Goal: Information Seeking & Learning: Learn about a topic

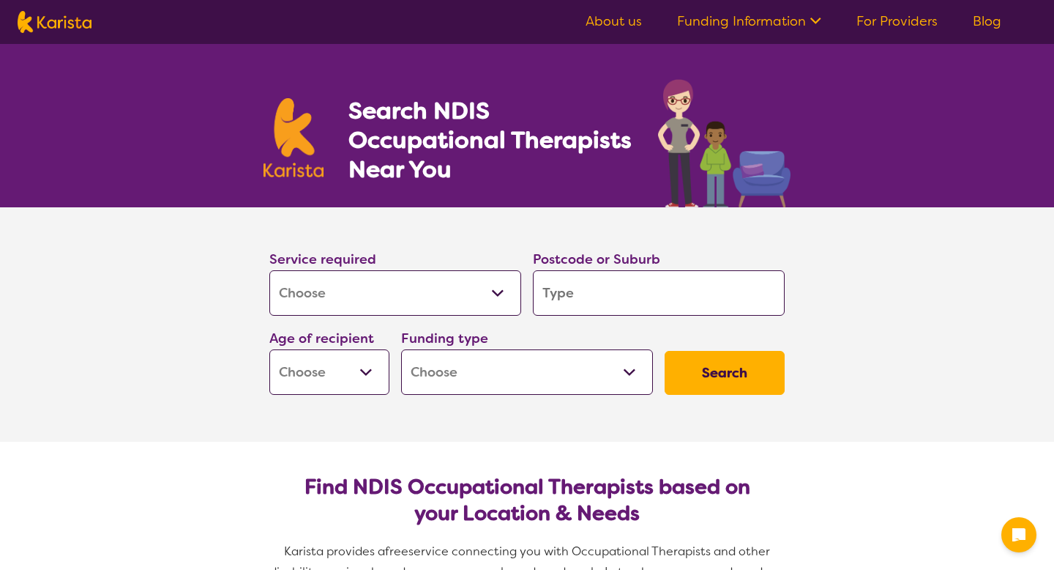
select select "[MEDICAL_DATA]"
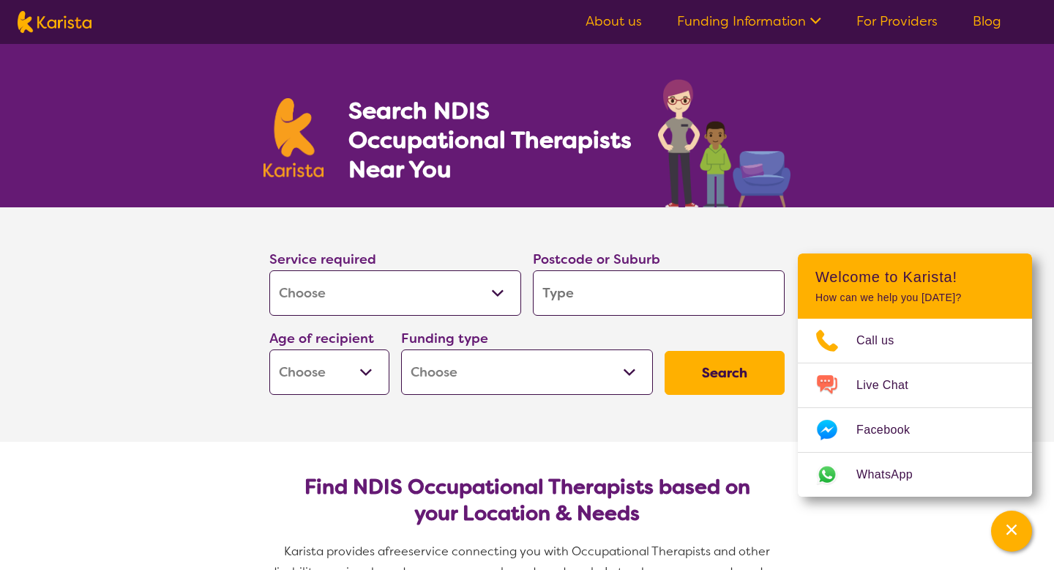
click at [628, 280] on input "search" at bounding box center [659, 292] width 252 height 45
type input "2"
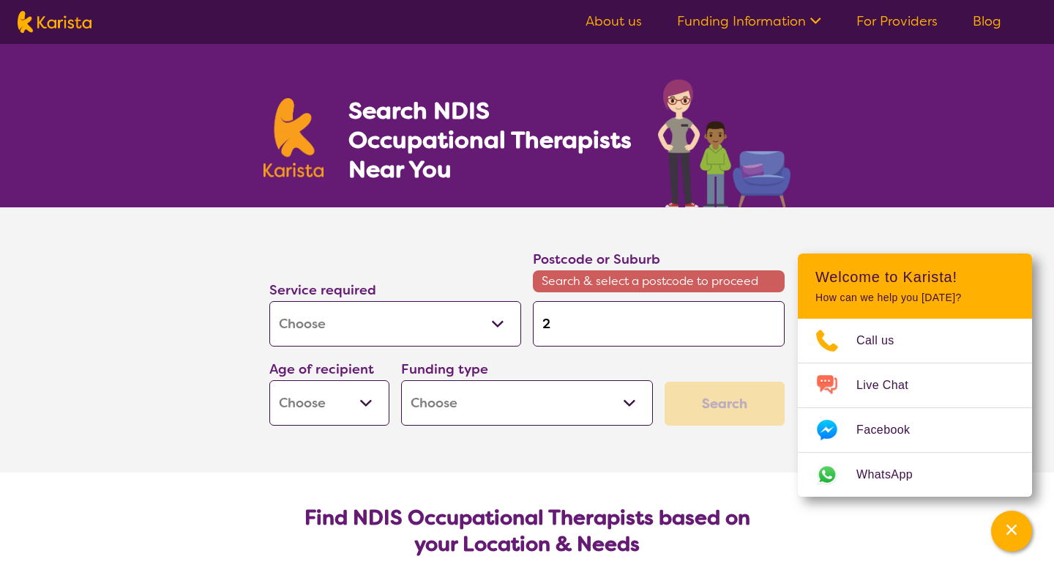
type input "20"
type input "209"
type input "2099"
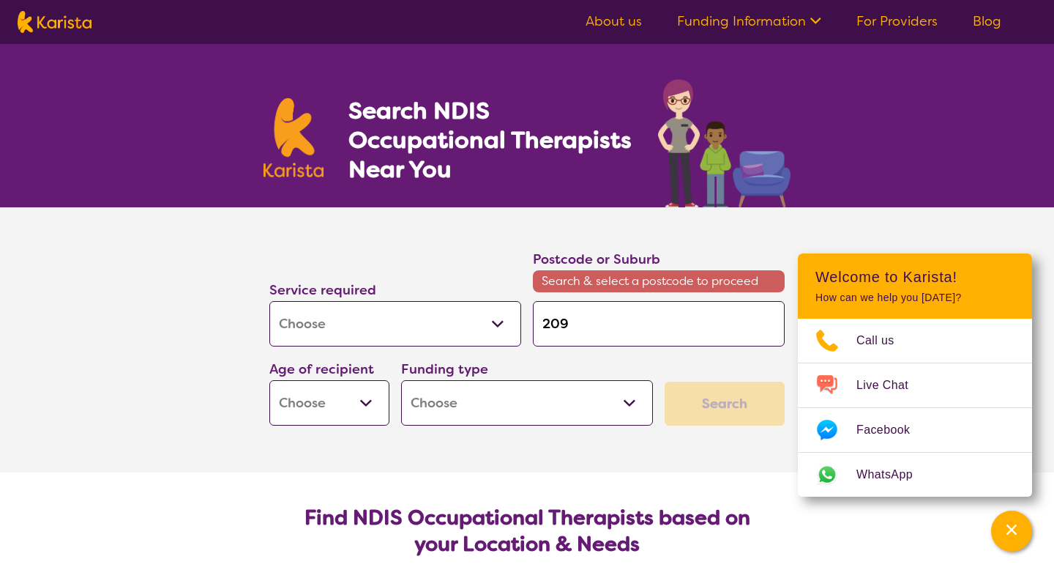
type input "2099"
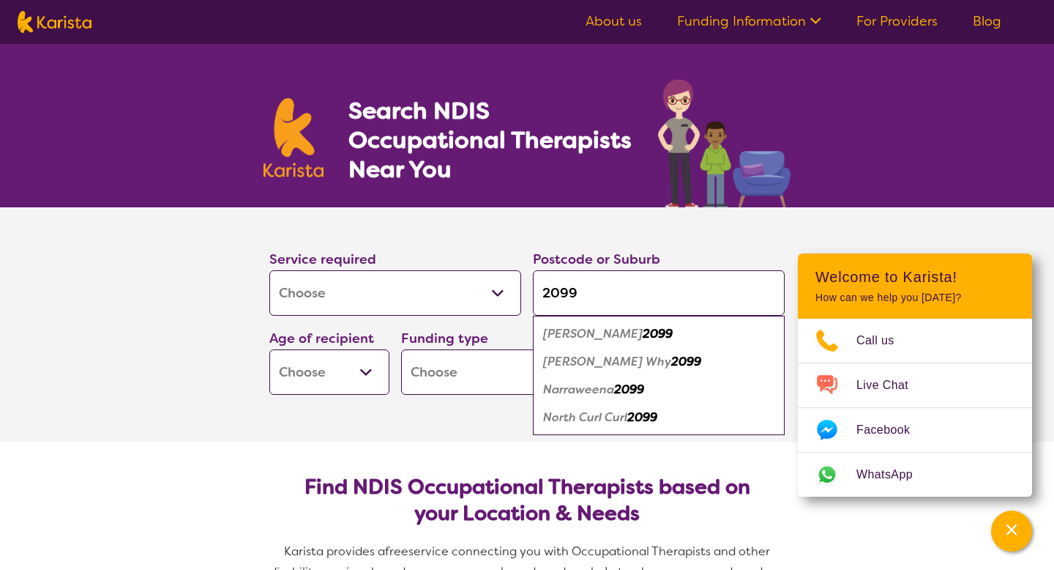
type input "2099"
click at [320, 384] on select "Early Childhood - 0 to 9 Child - 10 to 11 Adolescent - 12 to 17 Adult - 18 to 6…" at bounding box center [329, 371] width 120 height 45
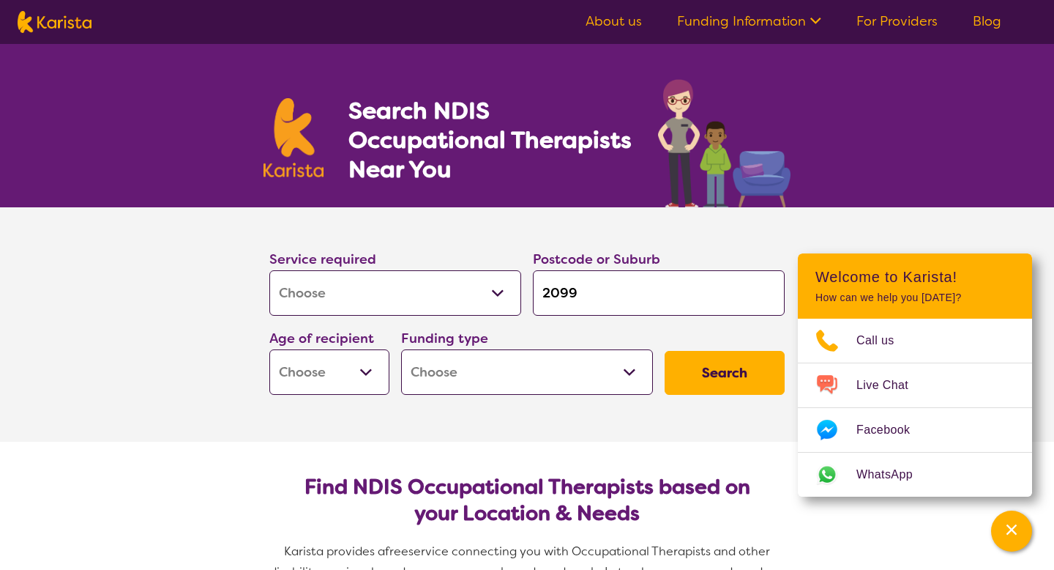
select select "EC"
click at [269, 349] on select "Early Childhood - 0 to 9 Child - 10 to 11 Adolescent - 12 to 17 Adult - 18 to 6…" at bounding box center [329, 371] width 120 height 45
select select "EC"
click at [466, 384] on select "Home Care Package (HCP) National Disability Insurance Scheme (NDIS) I don't know" at bounding box center [527, 371] width 252 height 45
select select "i-don-t-know"
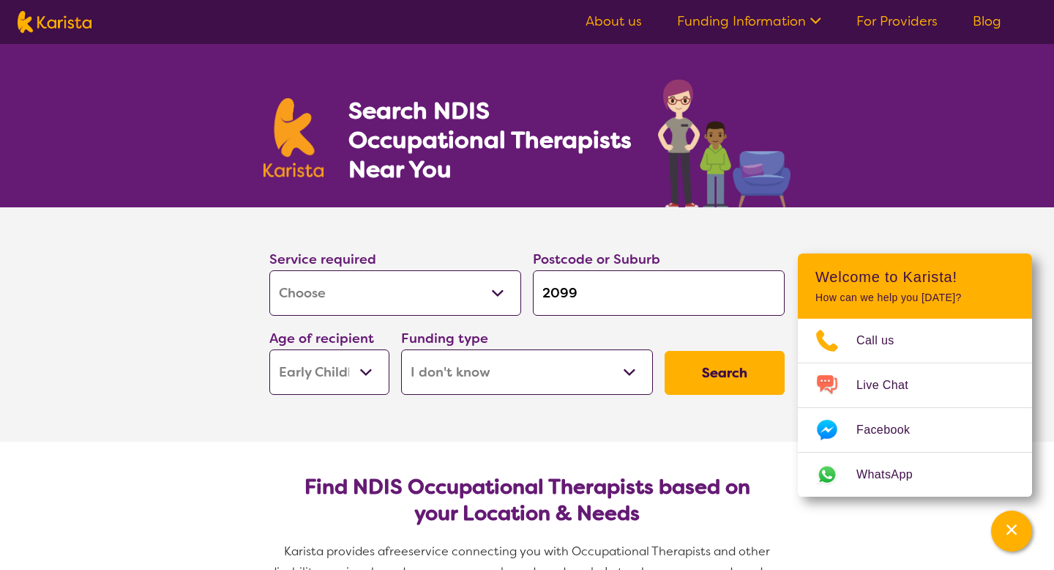
click at [401, 349] on select "Home Care Package (HCP) National Disability Insurance Scheme (NDIS) I don't know" at bounding box center [527, 371] width 252 height 45
select select "i-don-t-know"
click at [512, 368] on select "Home Care Package (HCP) National Disability Insurance Scheme (NDIS) I don't know" at bounding box center [527, 371] width 252 height 45
select select "NDIS"
click at [401, 349] on select "Home Care Package (HCP) National Disability Insurance Scheme (NDIS) I don't know" at bounding box center [527, 371] width 252 height 45
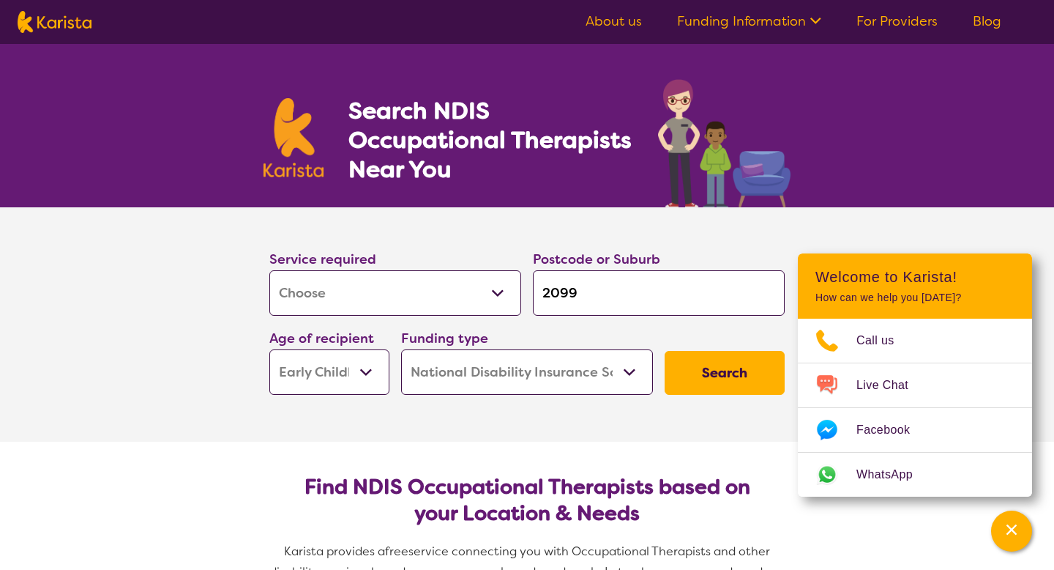
select select "NDIS"
click at [618, 368] on select "Home Care Package (HCP) National Disability Insurance Scheme (NDIS) I don't know" at bounding box center [527, 371] width 252 height 45
select select "HCP"
click at [401, 349] on select "Home Care Package (HCP) National Disability Insurance Scheme (NDIS) I don't know" at bounding box center [527, 371] width 252 height 45
select select "HCP"
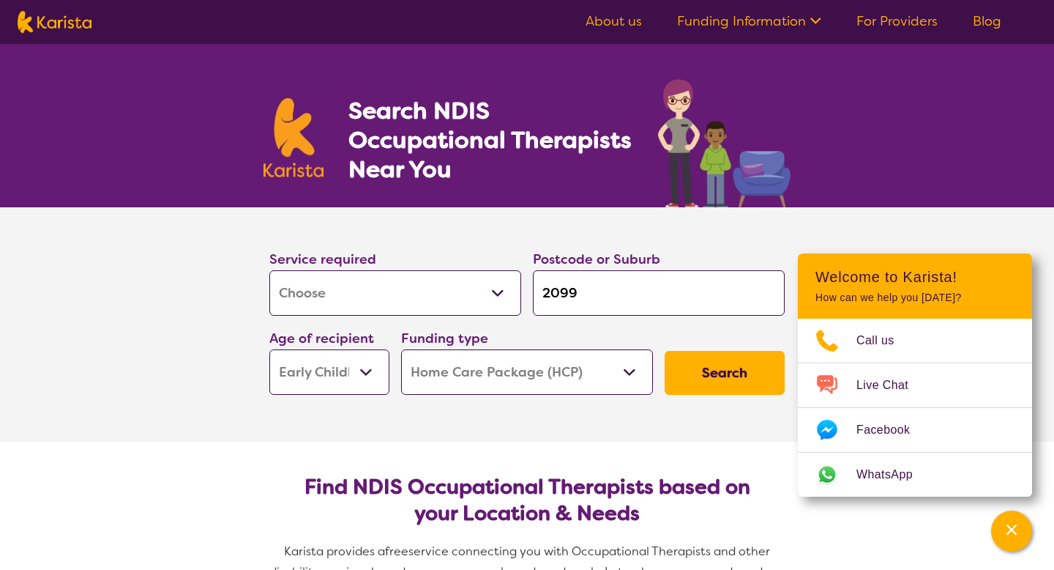
click at [573, 374] on select "Home Care Package (HCP) National Disability Insurance Scheme (NDIS) I don't know" at bounding box center [527, 371] width 252 height 45
select select "i-don-t-know"
click at [401, 349] on select "Home Care Package (HCP) National Disability Insurance Scheme (NDIS) I don't know" at bounding box center [527, 371] width 252 height 45
select select "i-don-t-know"
click at [688, 380] on button "Search" at bounding box center [725, 373] width 120 height 44
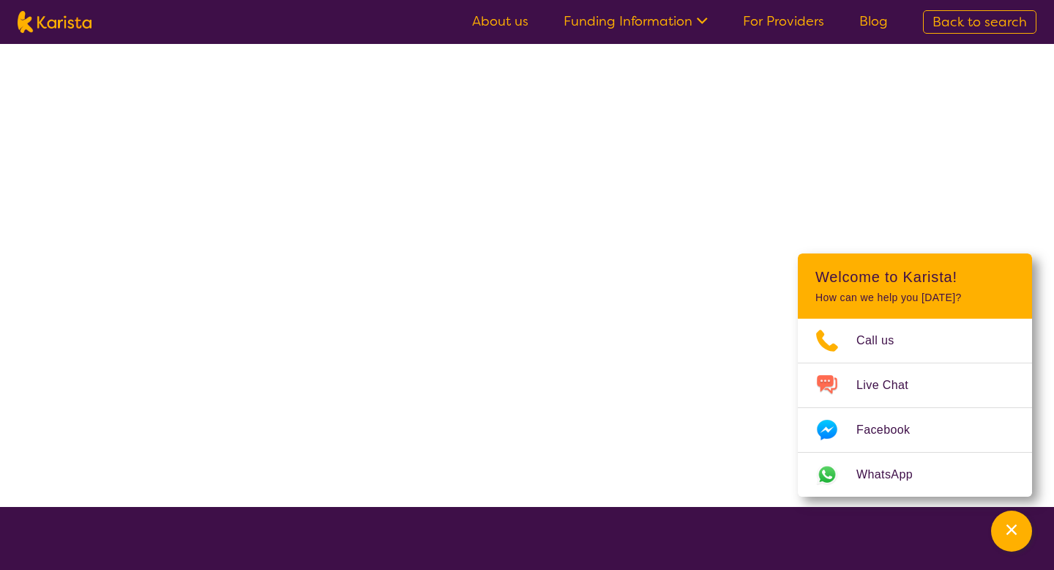
select select "[MEDICAL_DATA]"
select select "EC"
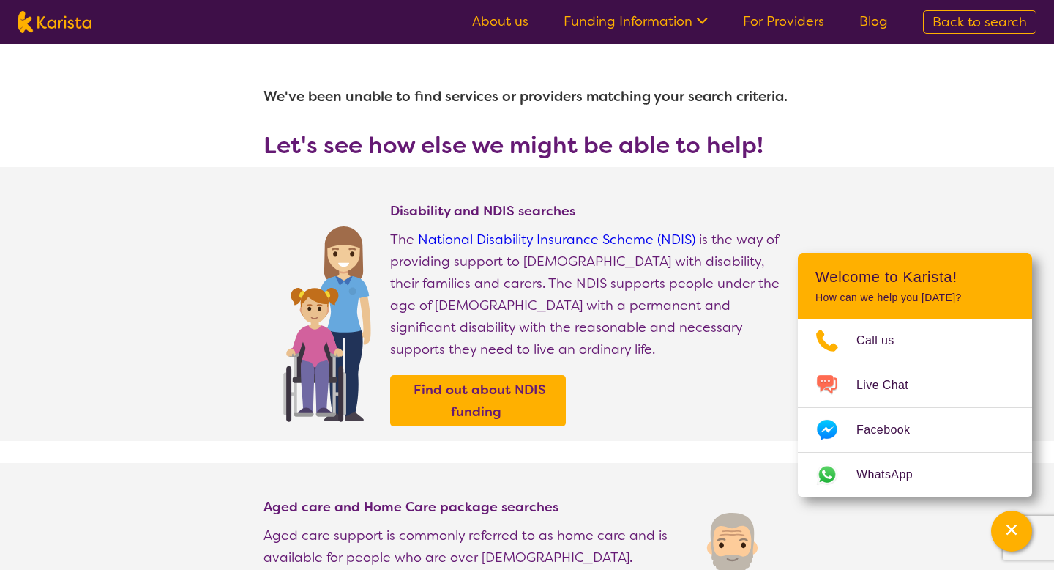
click at [688, 380] on div "Find out about NDIS funding" at bounding box center [590, 400] width 401 height 51
